Goal: Task Accomplishment & Management: Complete application form

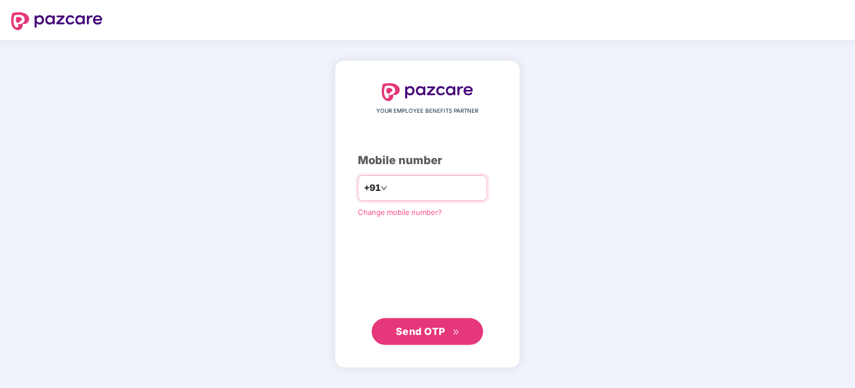
click at [416, 193] on input "number" at bounding box center [435, 188] width 91 height 18
type input "**********"
click at [462, 331] on button "Send OTP" at bounding box center [428, 331] width 112 height 27
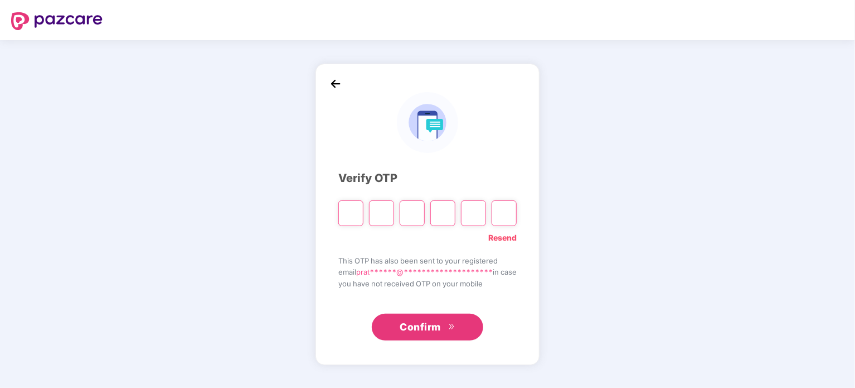
type input "*"
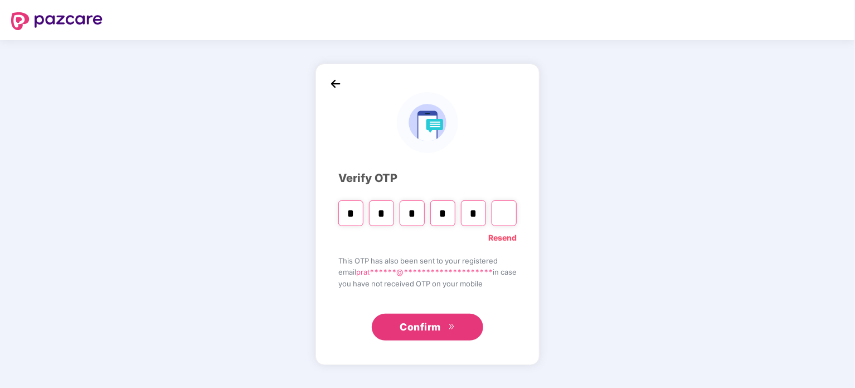
type input "*"
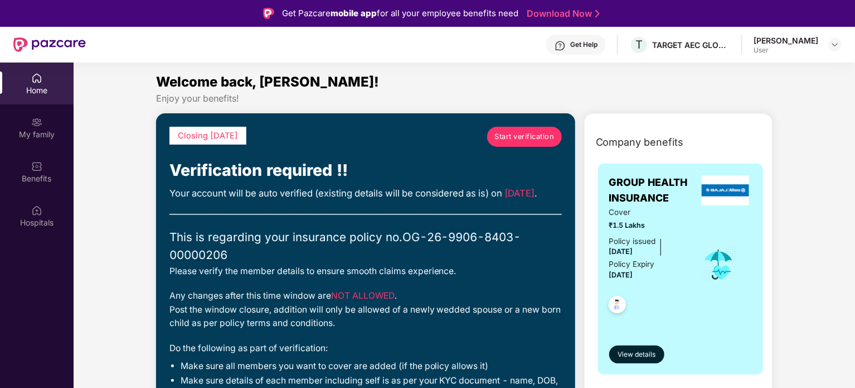
click at [536, 136] on span "Start verification" at bounding box center [525, 136] width 60 height 11
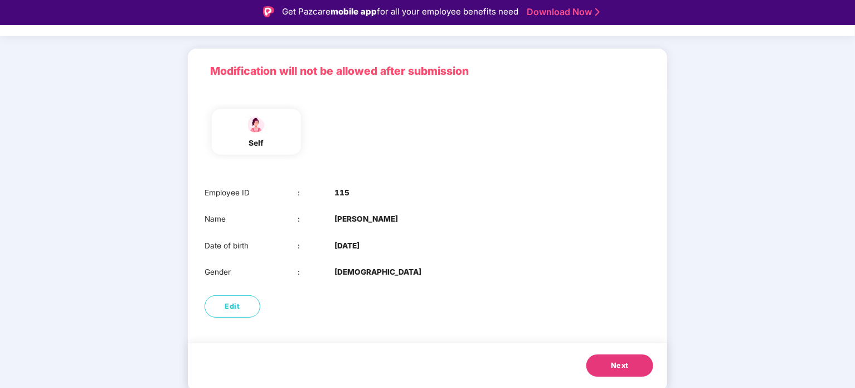
scroll to position [27, 0]
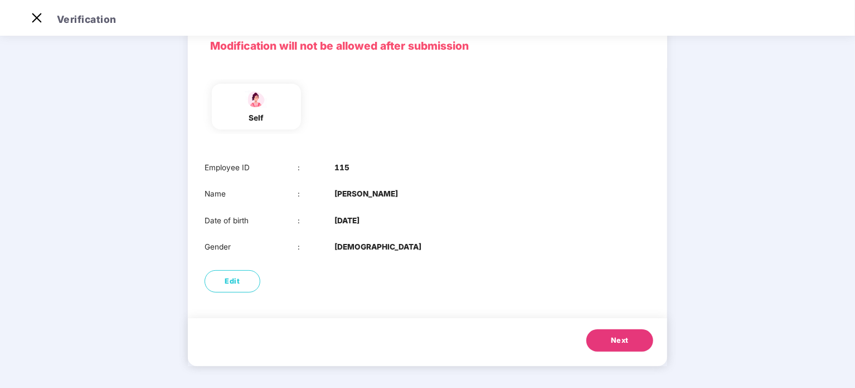
click at [630, 337] on button "Next" at bounding box center [620, 340] width 67 height 22
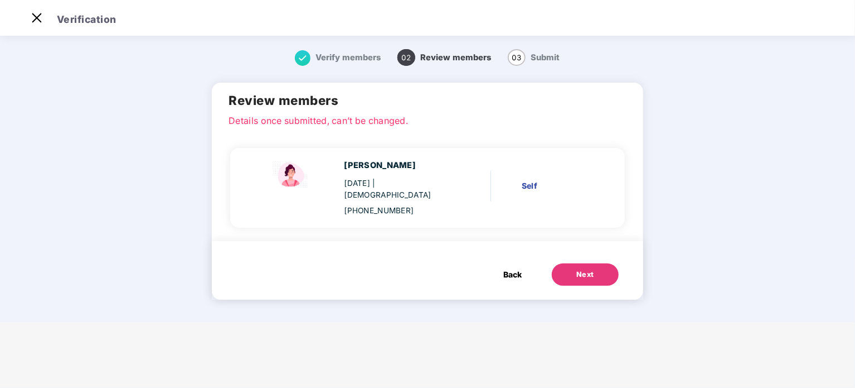
scroll to position [0, 0]
click at [589, 269] on div "Next" at bounding box center [586, 274] width 18 height 11
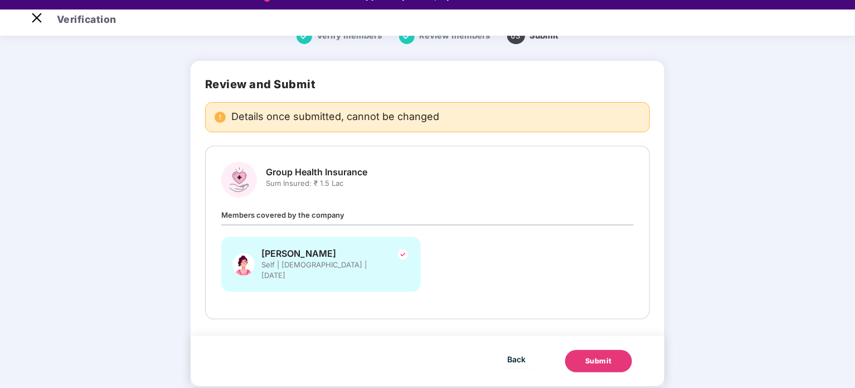
scroll to position [27, 0]
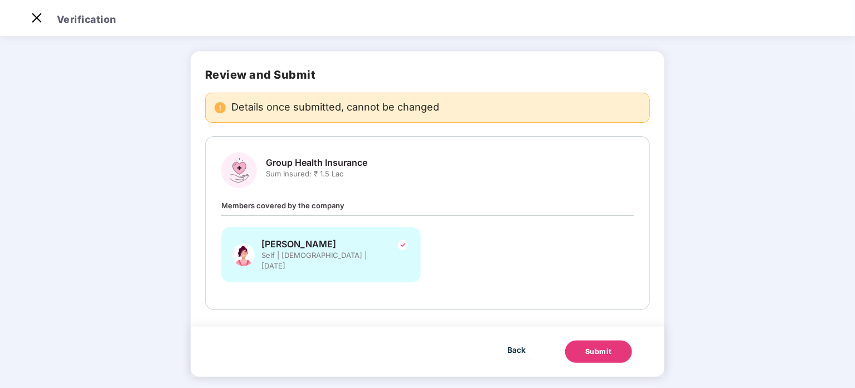
click at [604, 346] on div "Submit" at bounding box center [598, 351] width 27 height 11
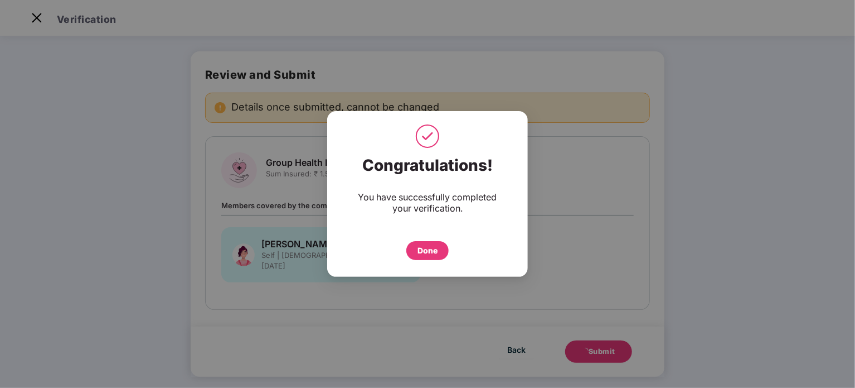
click at [442, 249] on div "Done" at bounding box center [428, 250] width 42 height 19
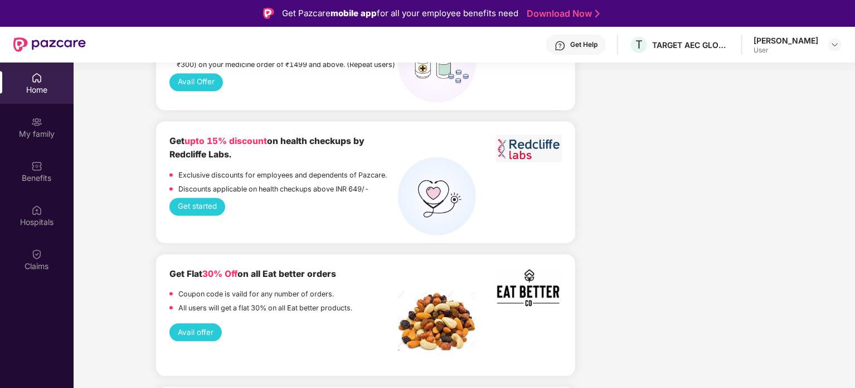
scroll to position [1113, 0]
click at [52, 124] on div "My family" at bounding box center [37, 128] width 74 height 42
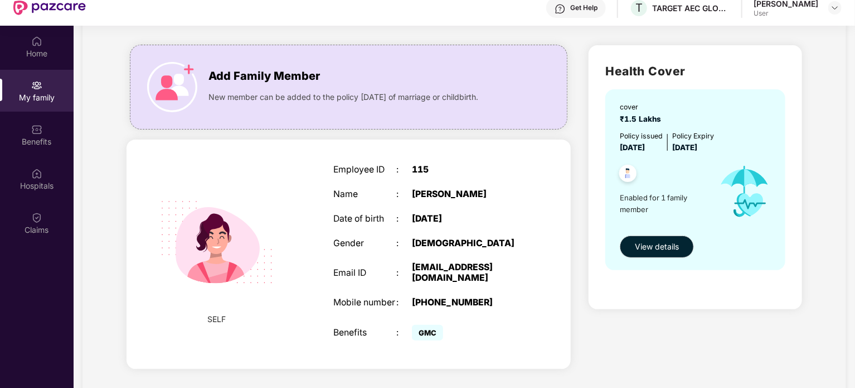
scroll to position [62, 0]
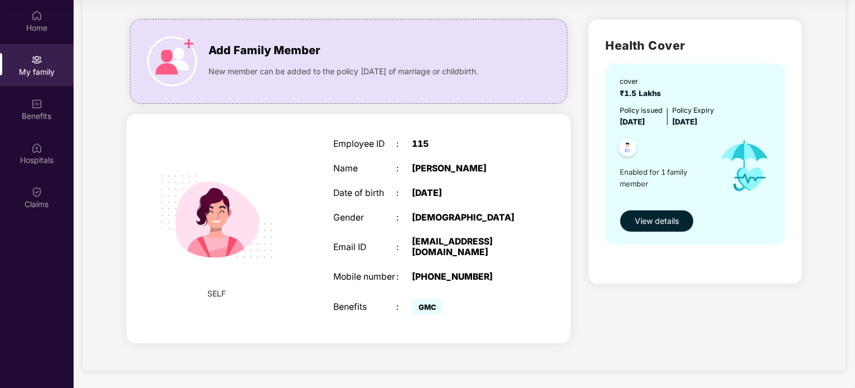
click at [671, 220] on span "View details" at bounding box center [657, 221] width 44 height 12
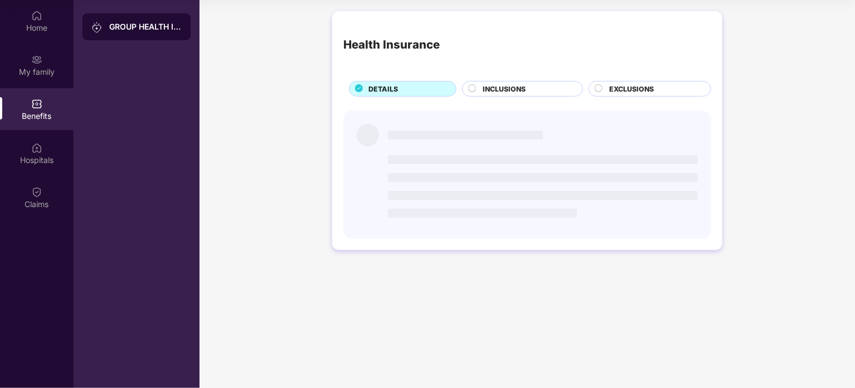
scroll to position [0, 0]
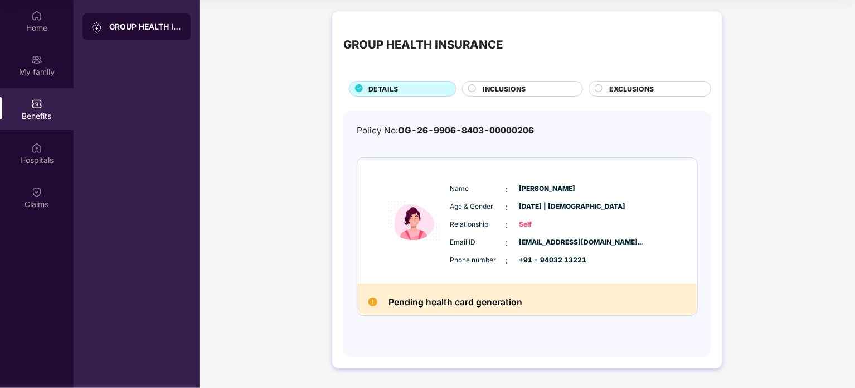
click at [505, 306] on h2 "Pending health card generation" at bounding box center [456, 301] width 134 height 15
click at [509, 299] on h2 "Pending health card generation" at bounding box center [456, 301] width 134 height 15
click at [764, 243] on div "GROUP HEALTH INSURANCE DETAILS INCLUSIONS EXCLUSIONS Policy No: OG-26-9906-8403…" at bounding box center [528, 195] width 656 height 379
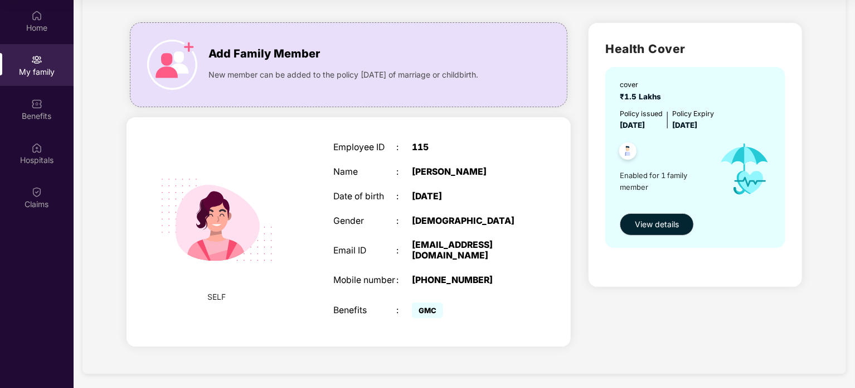
scroll to position [59, 0]
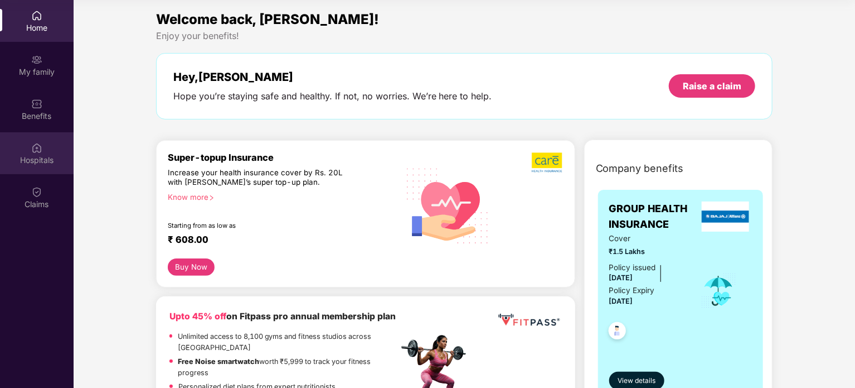
click at [49, 153] on div "Hospitals" at bounding box center [37, 153] width 74 height 42
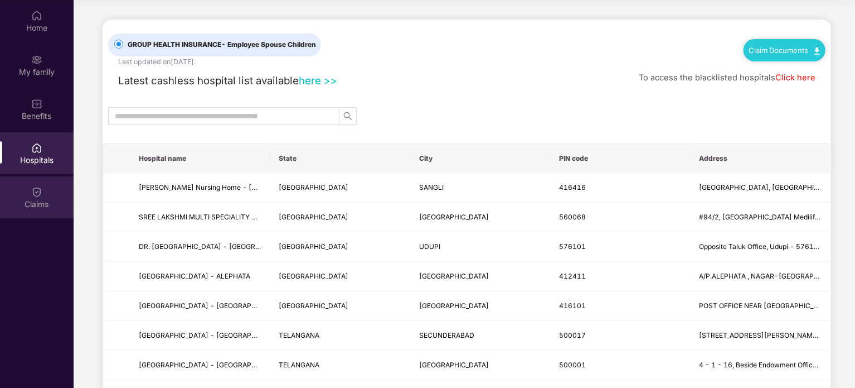
click at [45, 193] on div "Claims" at bounding box center [37, 197] width 74 height 42
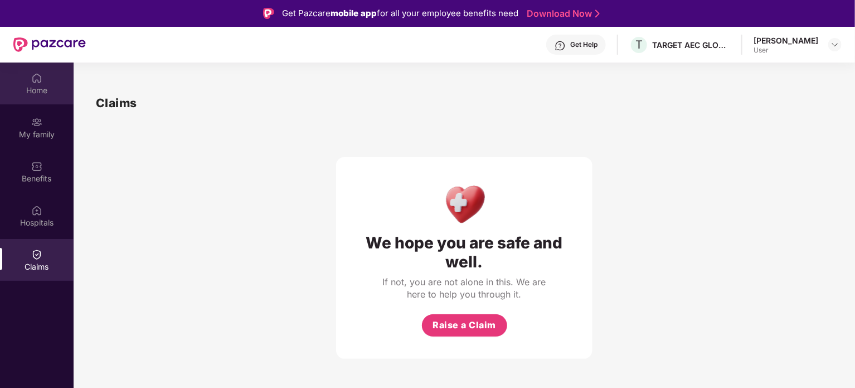
click at [38, 93] on div "Home" at bounding box center [37, 90] width 74 height 11
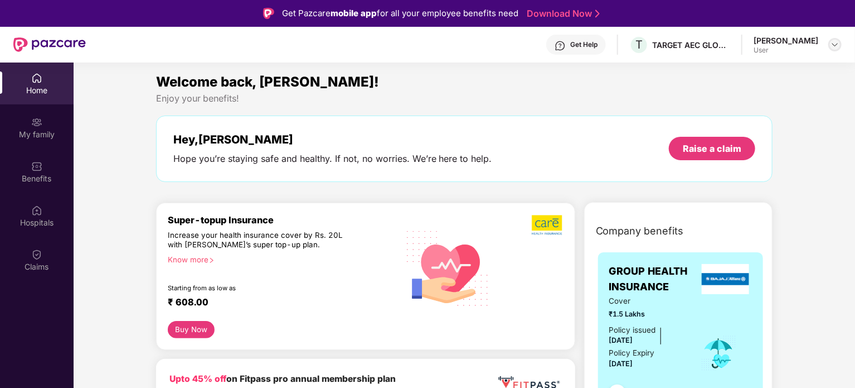
click at [836, 44] on img at bounding box center [835, 44] width 9 height 9
